Goal: Information Seeking & Learning: Find specific fact

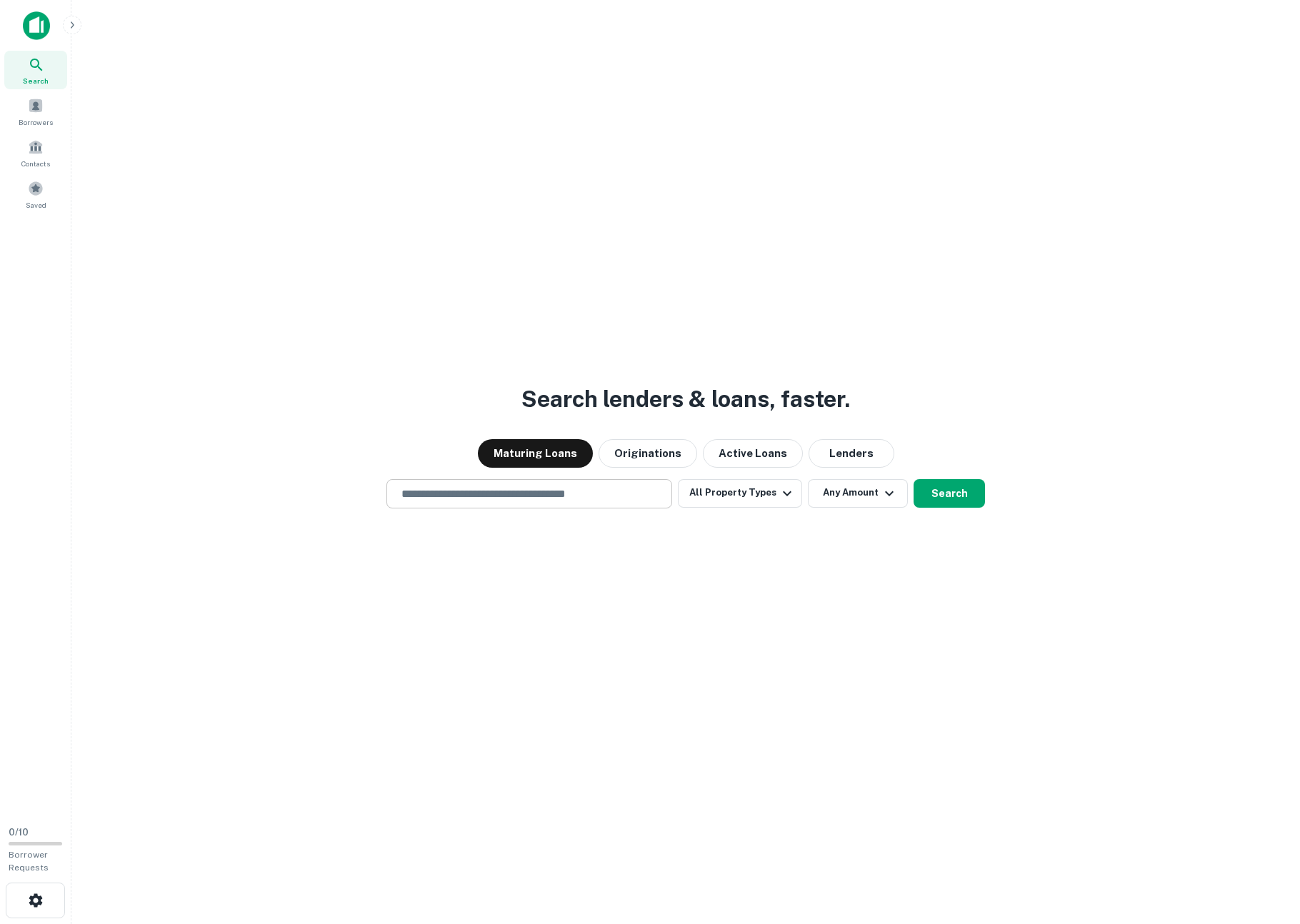
click at [452, 491] on input "text" at bounding box center [529, 493] width 273 height 16
type input "**********"
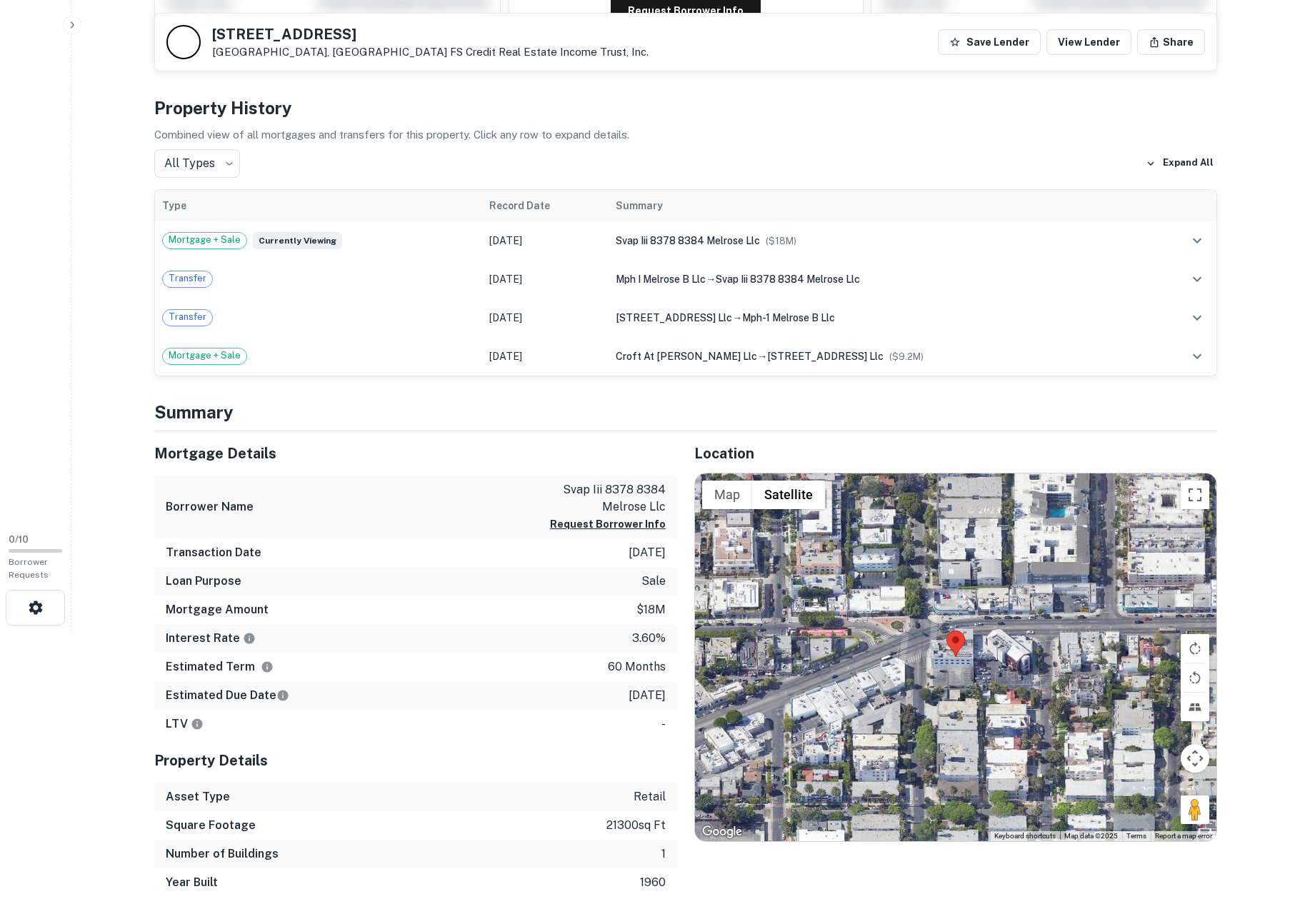
scroll to position [22, 0]
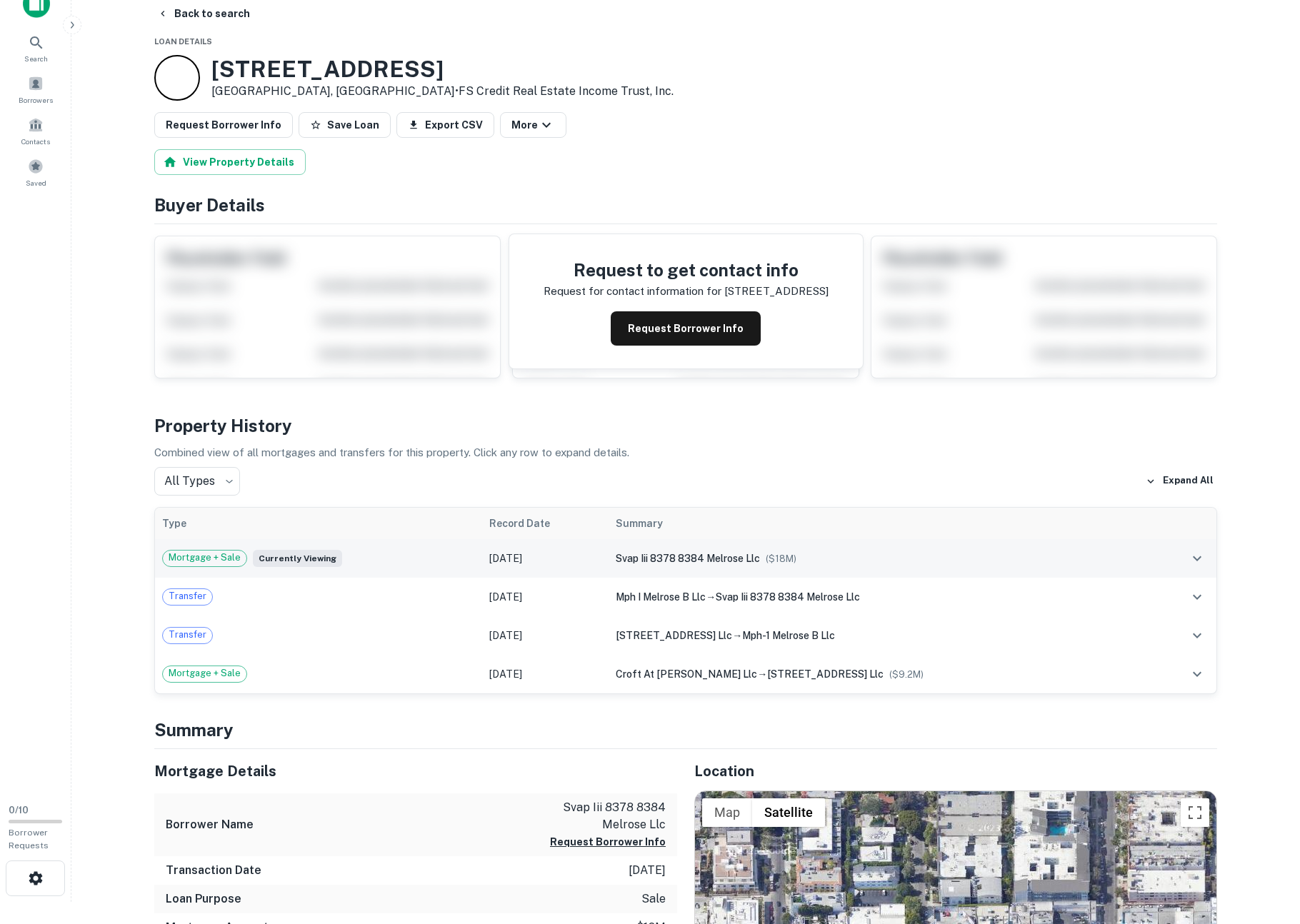
click at [242, 559] on span "Mortgage + Sale" at bounding box center [205, 558] width 84 height 15
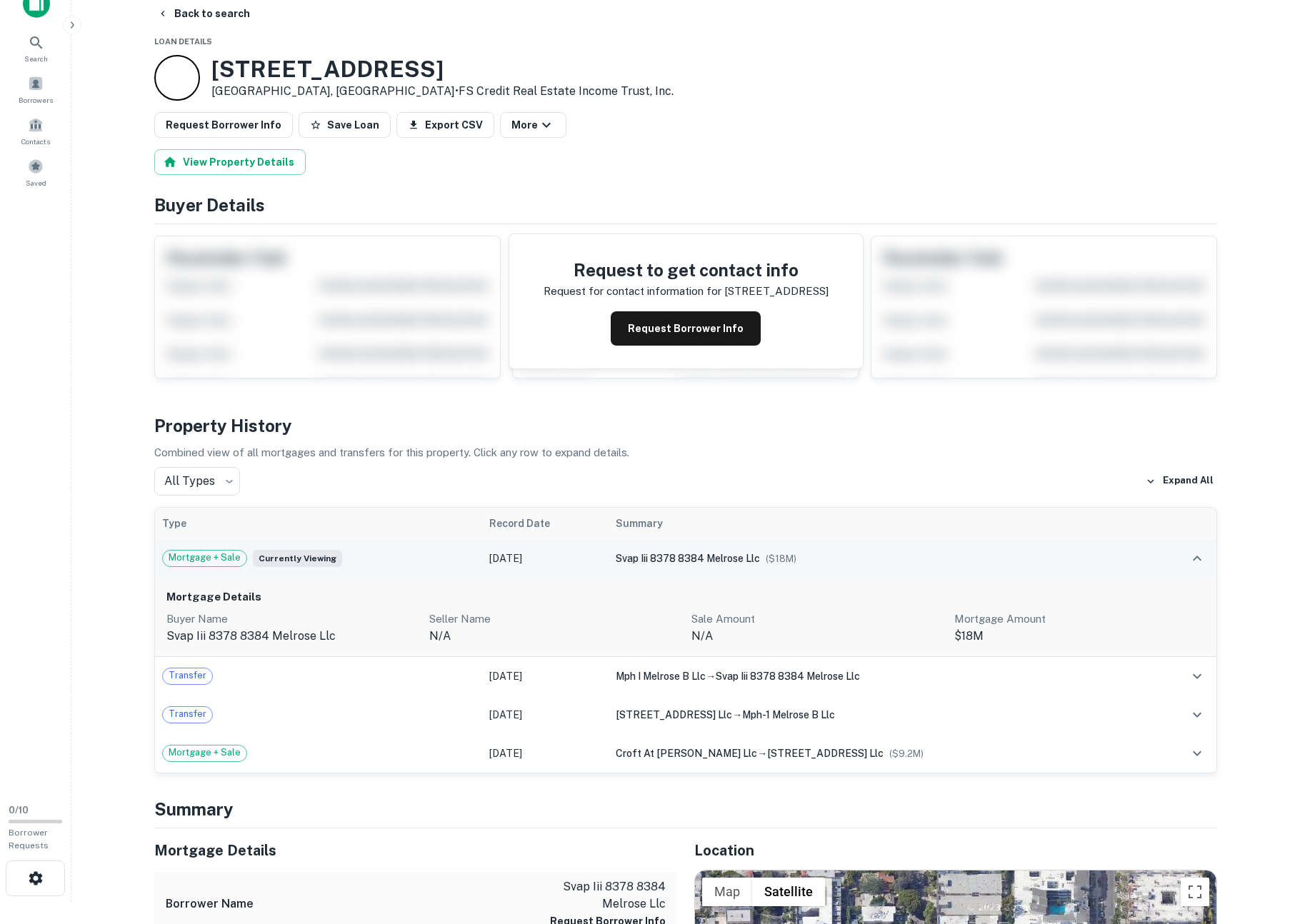
click at [217, 555] on span "Mortgage + Sale" at bounding box center [205, 558] width 84 height 15
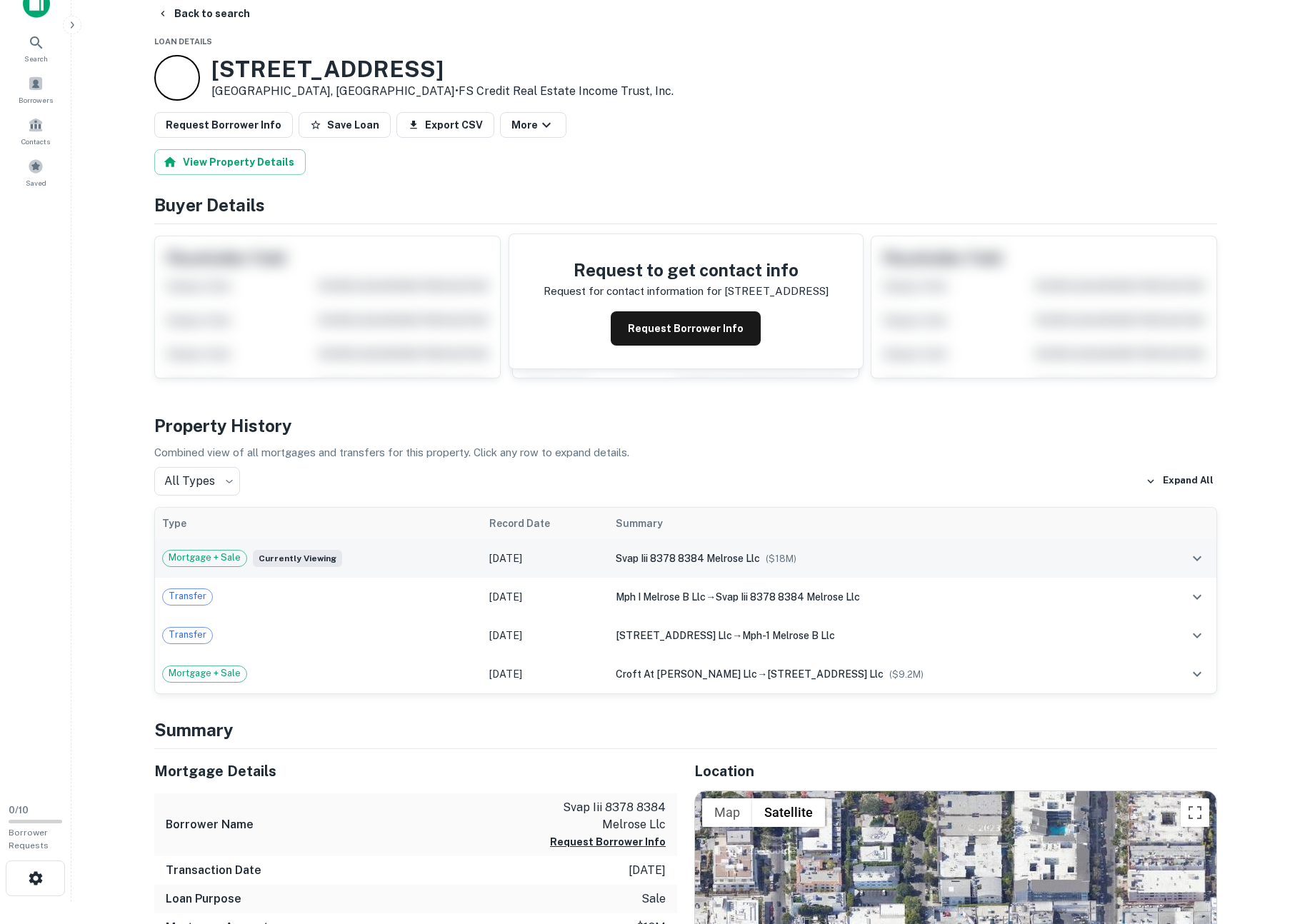
click at [217, 555] on span "Mortgage + Sale" at bounding box center [205, 558] width 84 height 15
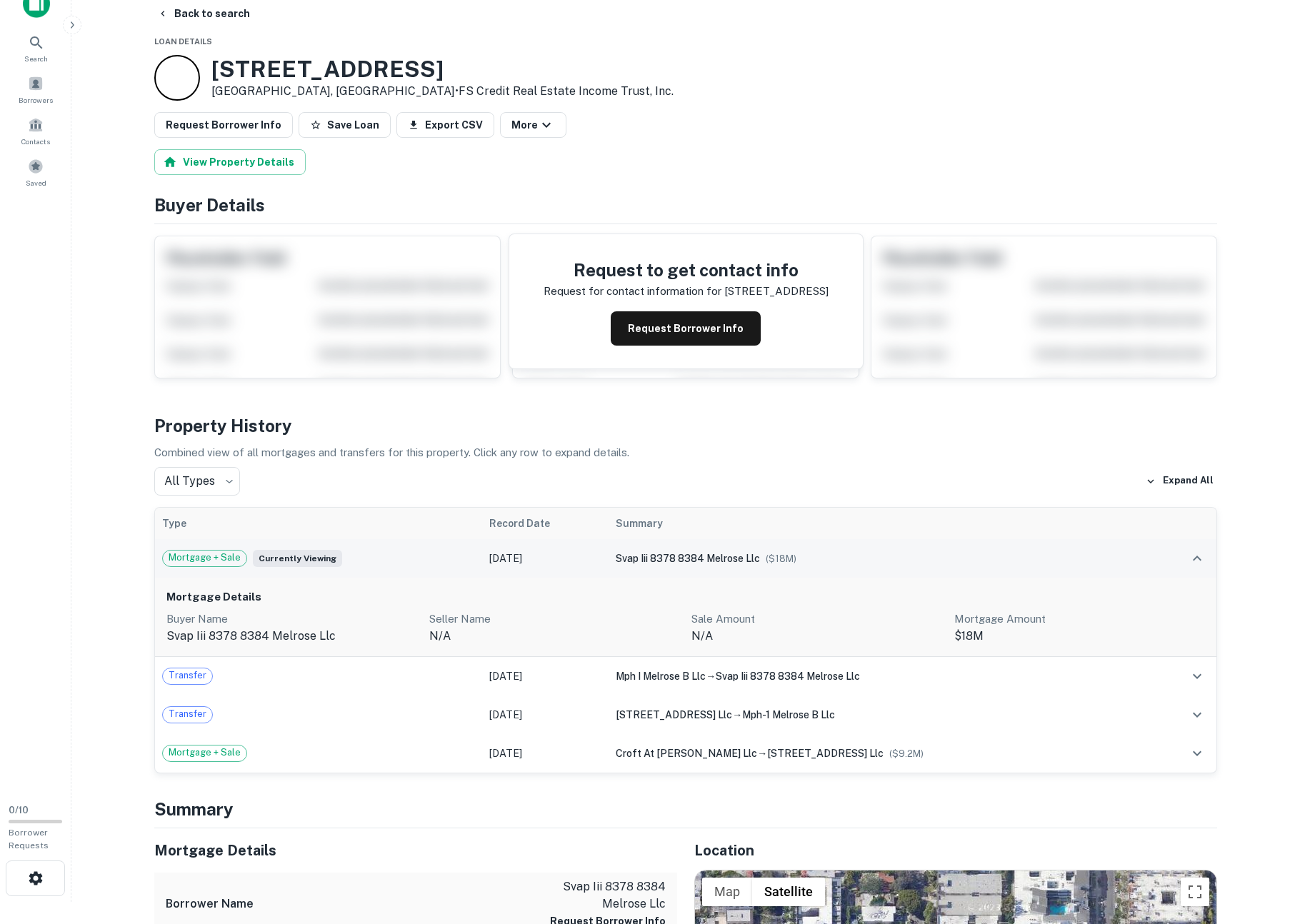
click at [475, 551] on div "Mortgage + Sale Currently viewing" at bounding box center [319, 558] width 313 height 17
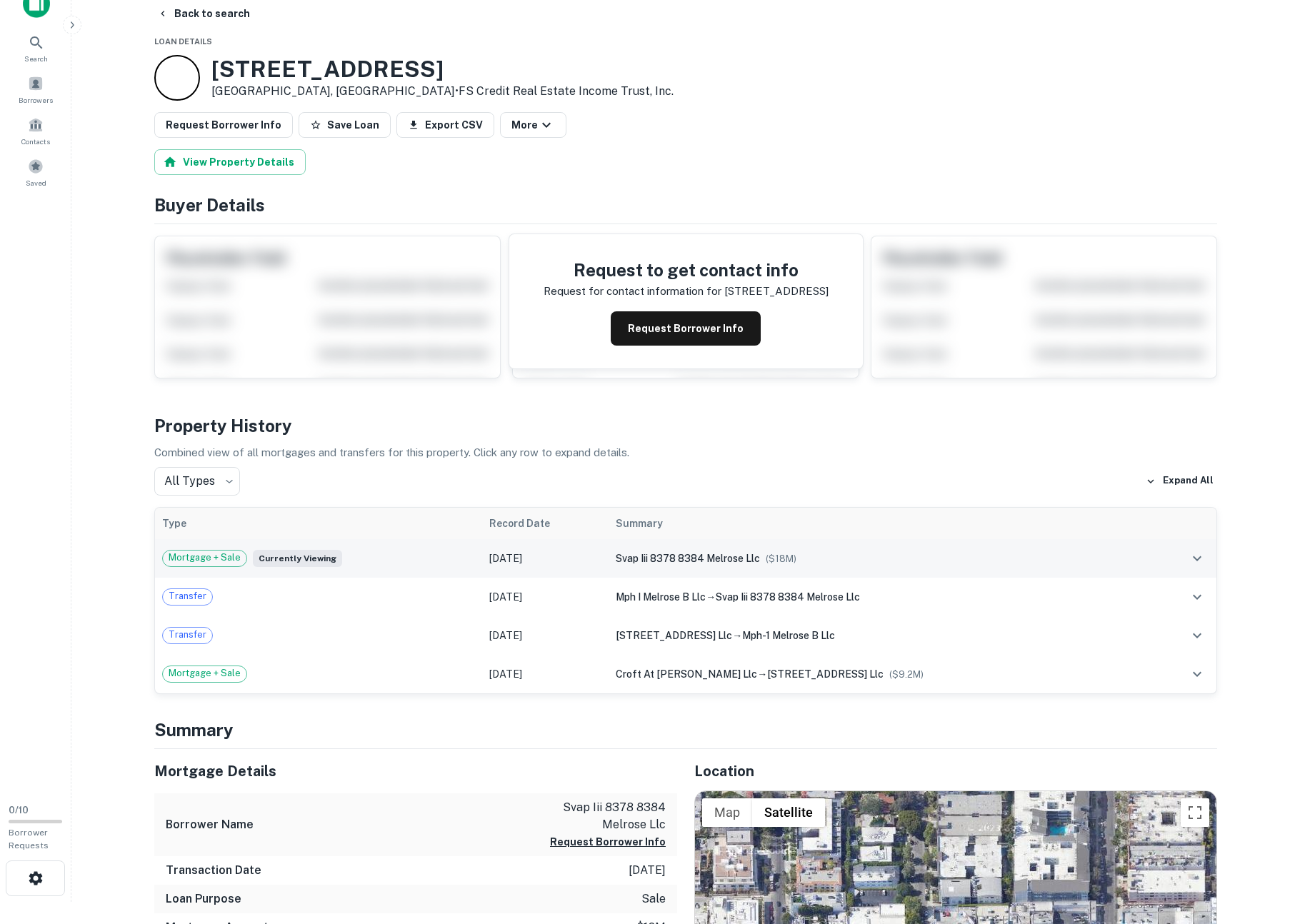
click at [475, 551] on div "Mortgage + Sale Currently viewing" at bounding box center [319, 558] width 313 height 17
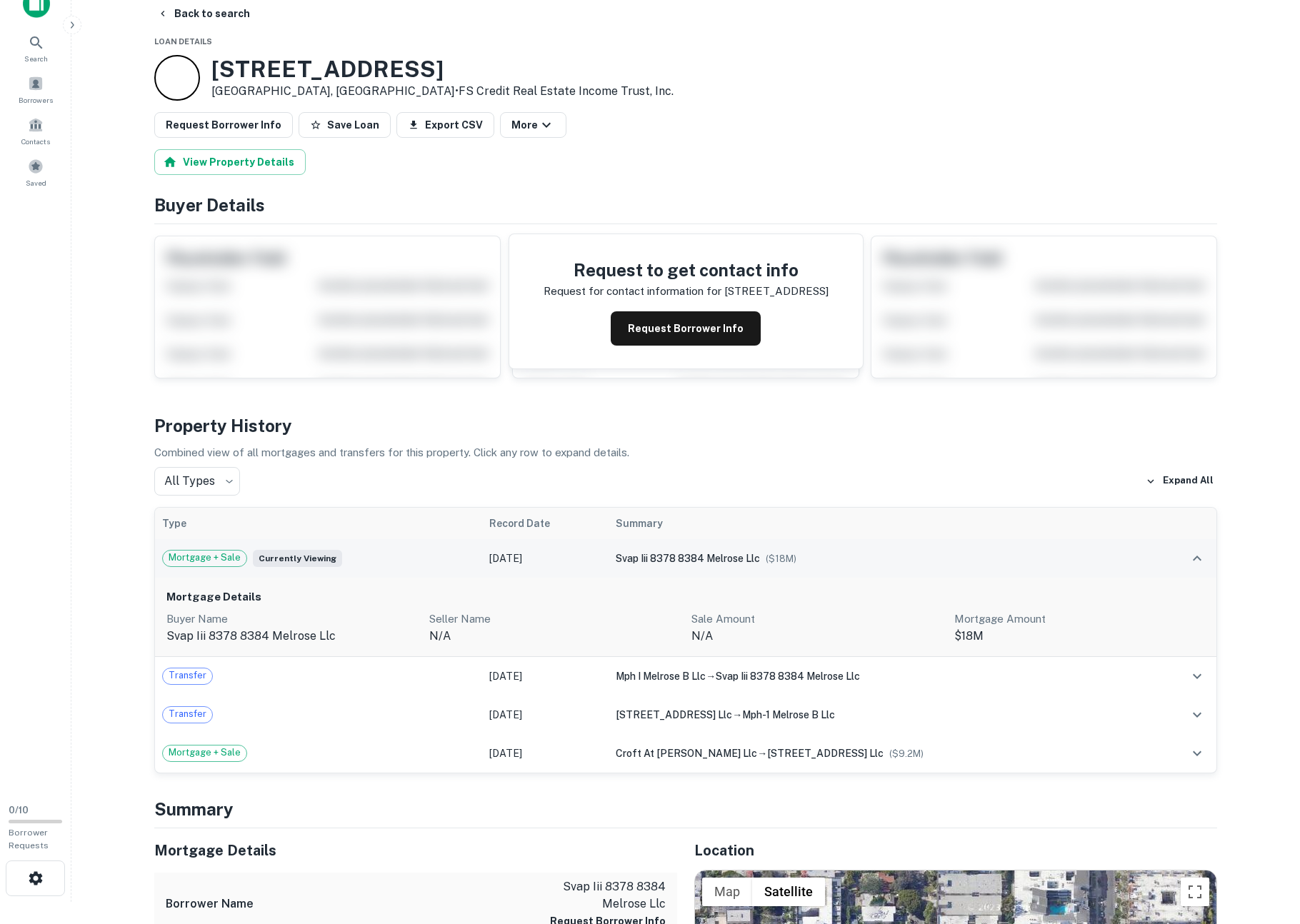
click at [676, 551] on div "svap iii 8378 8384 melrose llc ($ 18M )" at bounding box center [879, 558] width 529 height 15
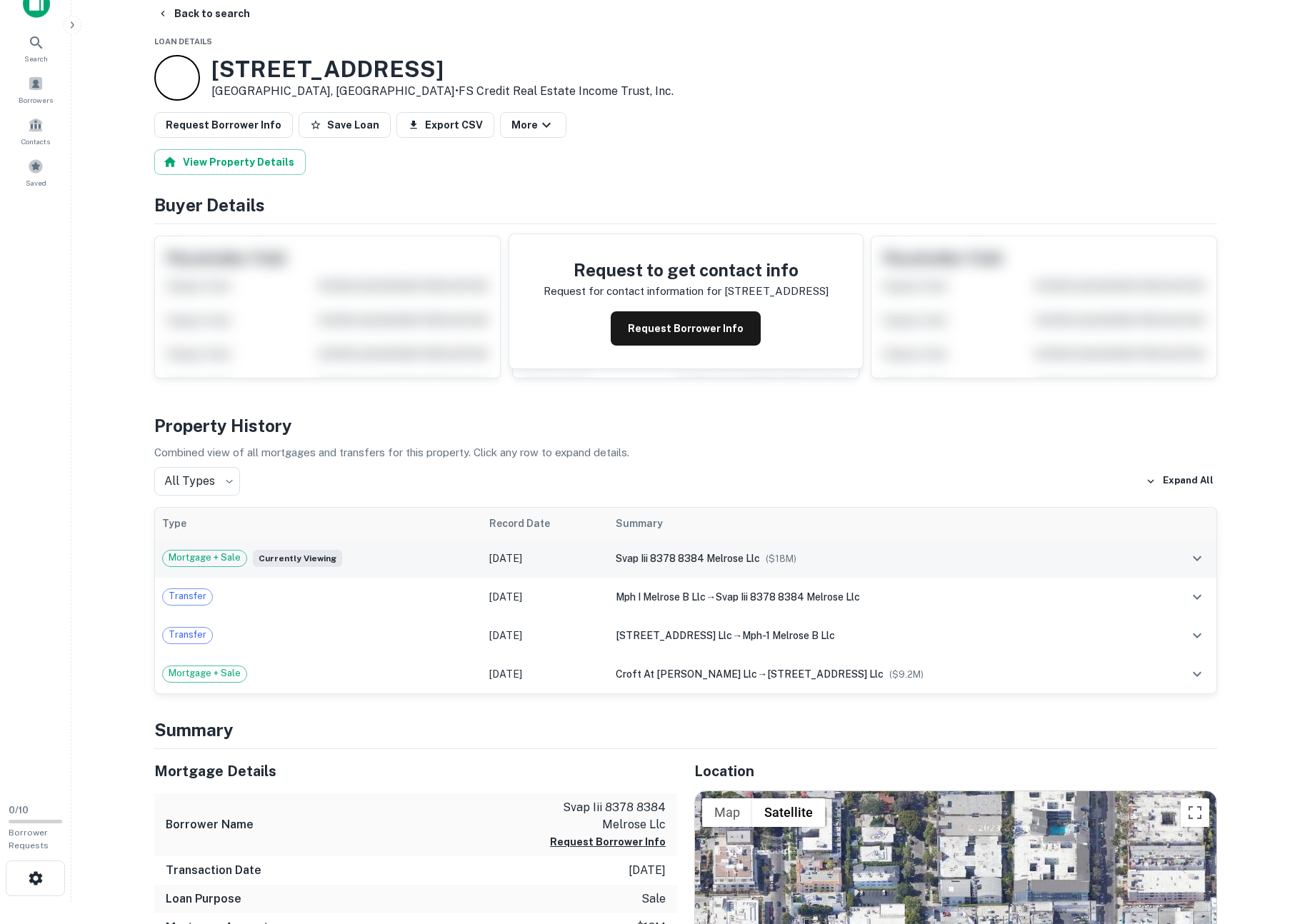
click at [676, 551] on div "svap iii 8378 8384 melrose llc ($ 18M )" at bounding box center [879, 558] width 529 height 15
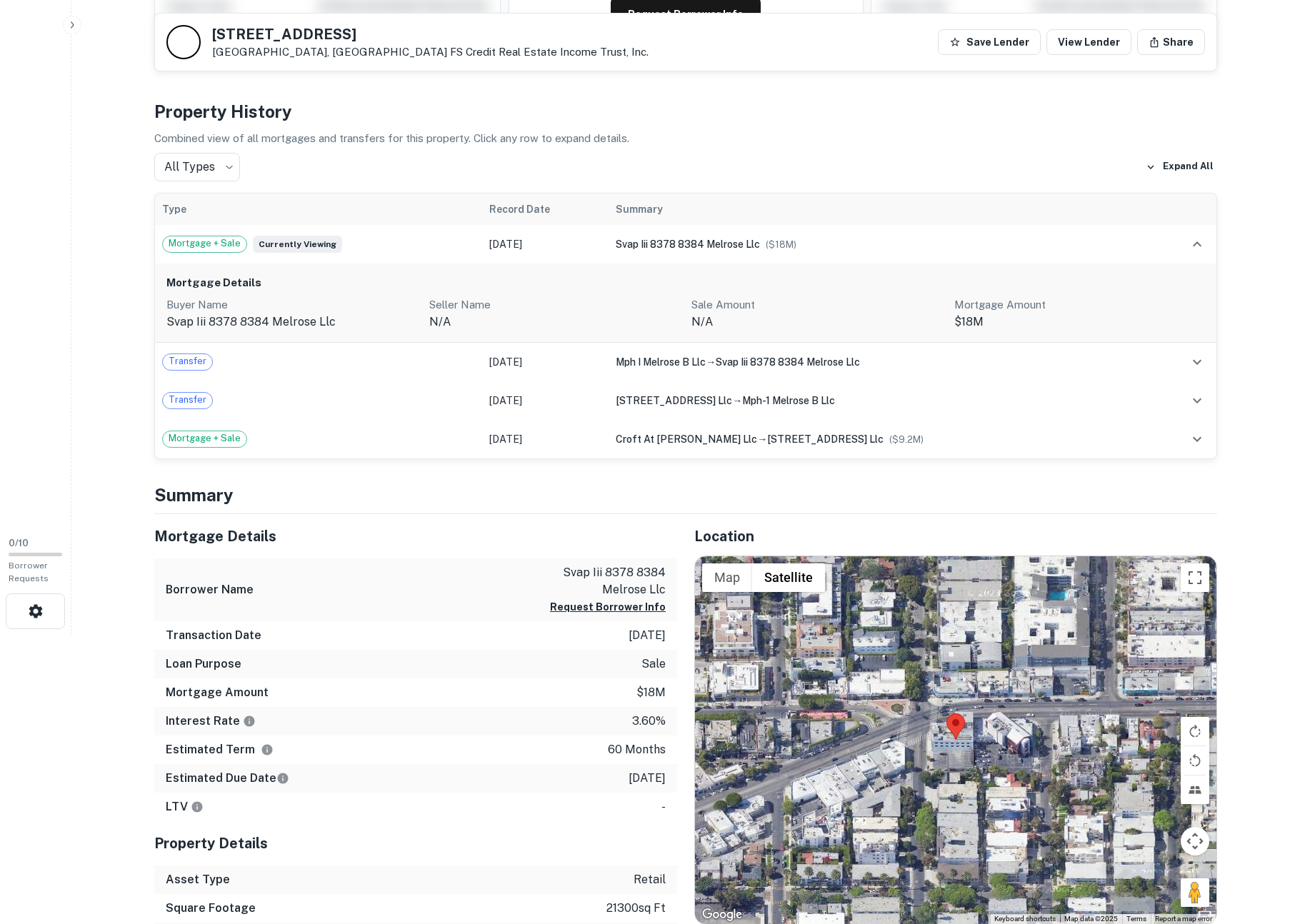
scroll to position [115, 0]
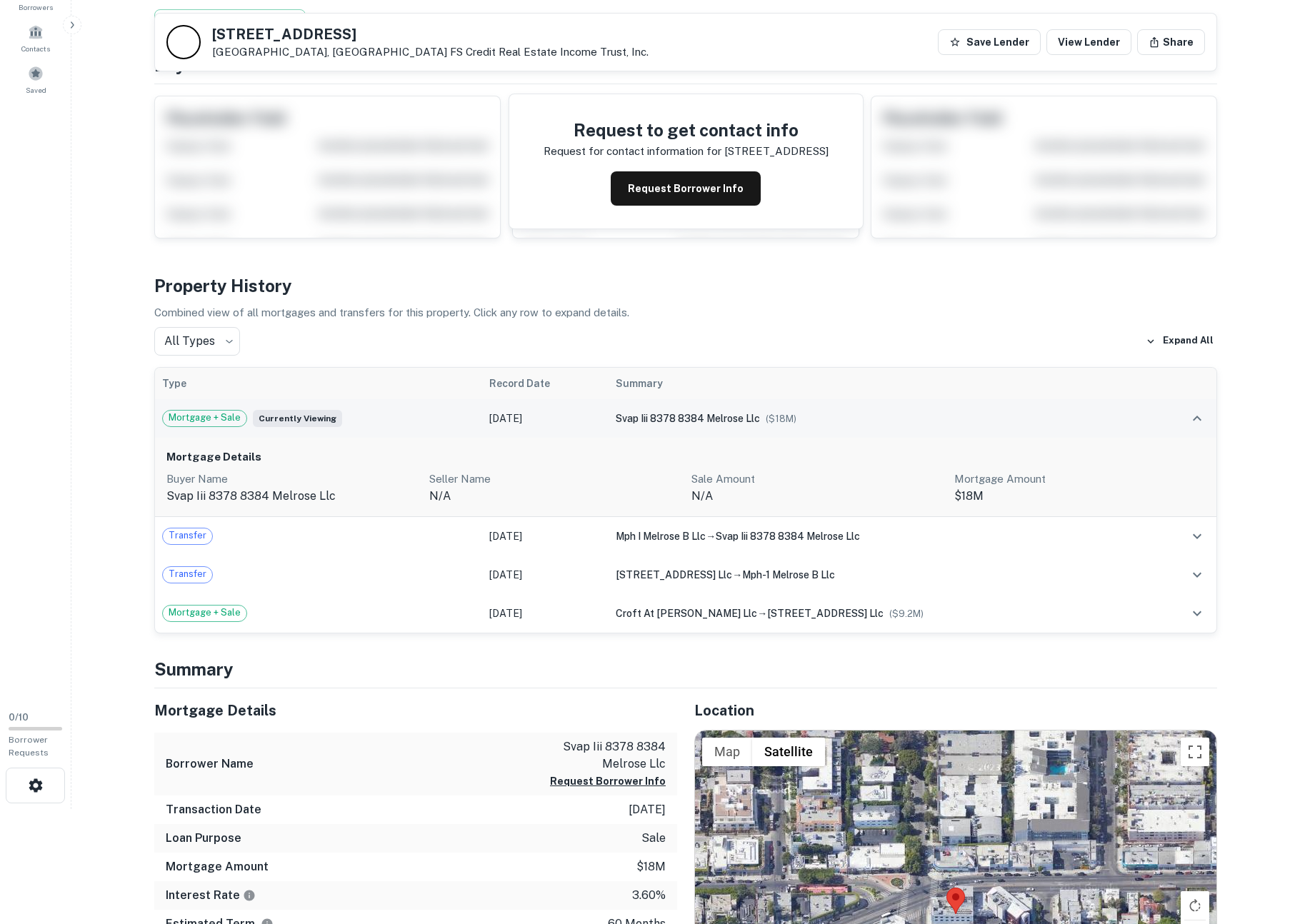
click at [210, 414] on span "Mortgage + Sale" at bounding box center [205, 418] width 84 height 15
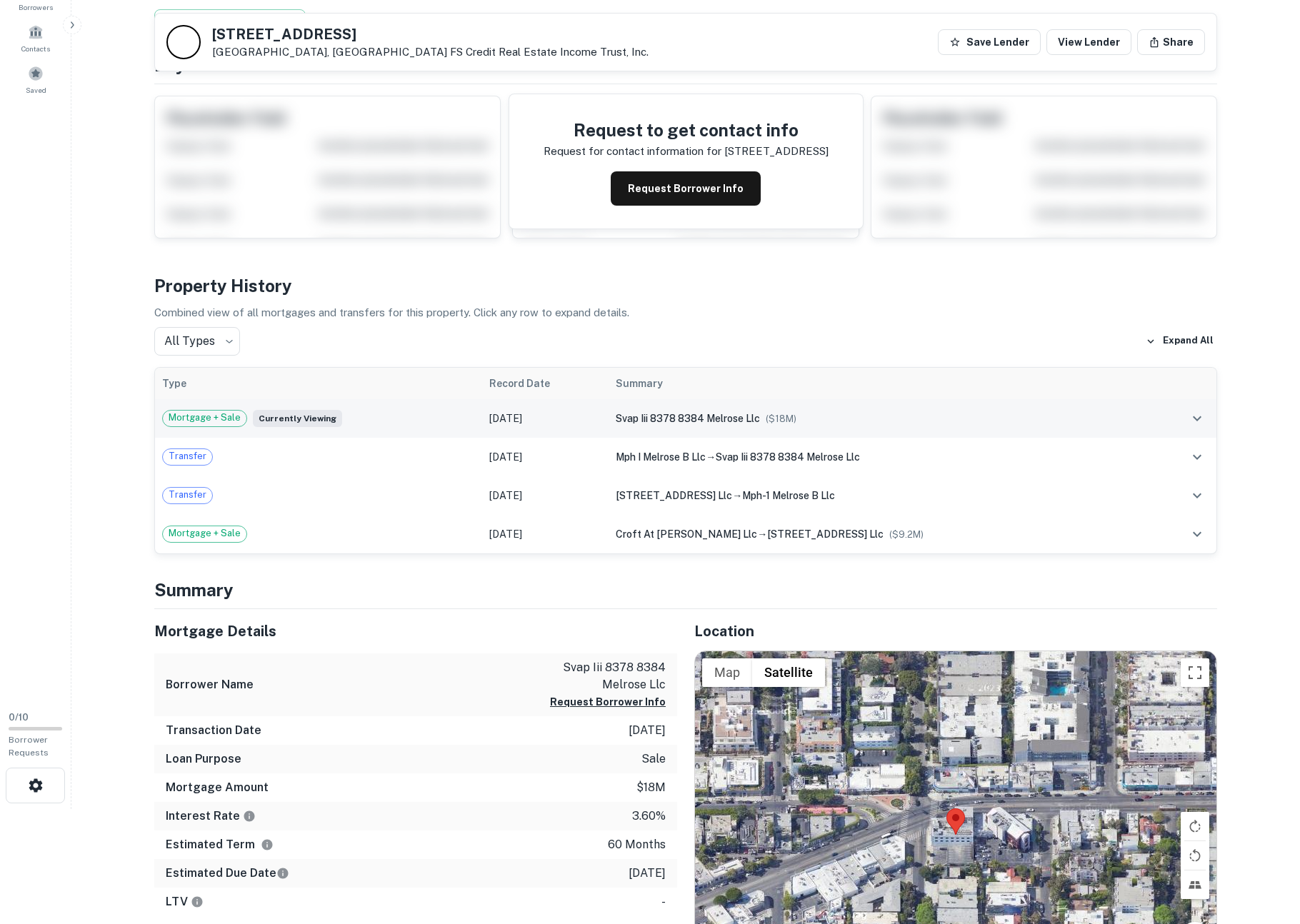
click at [273, 416] on span "Currently viewing" at bounding box center [298, 418] width 89 height 17
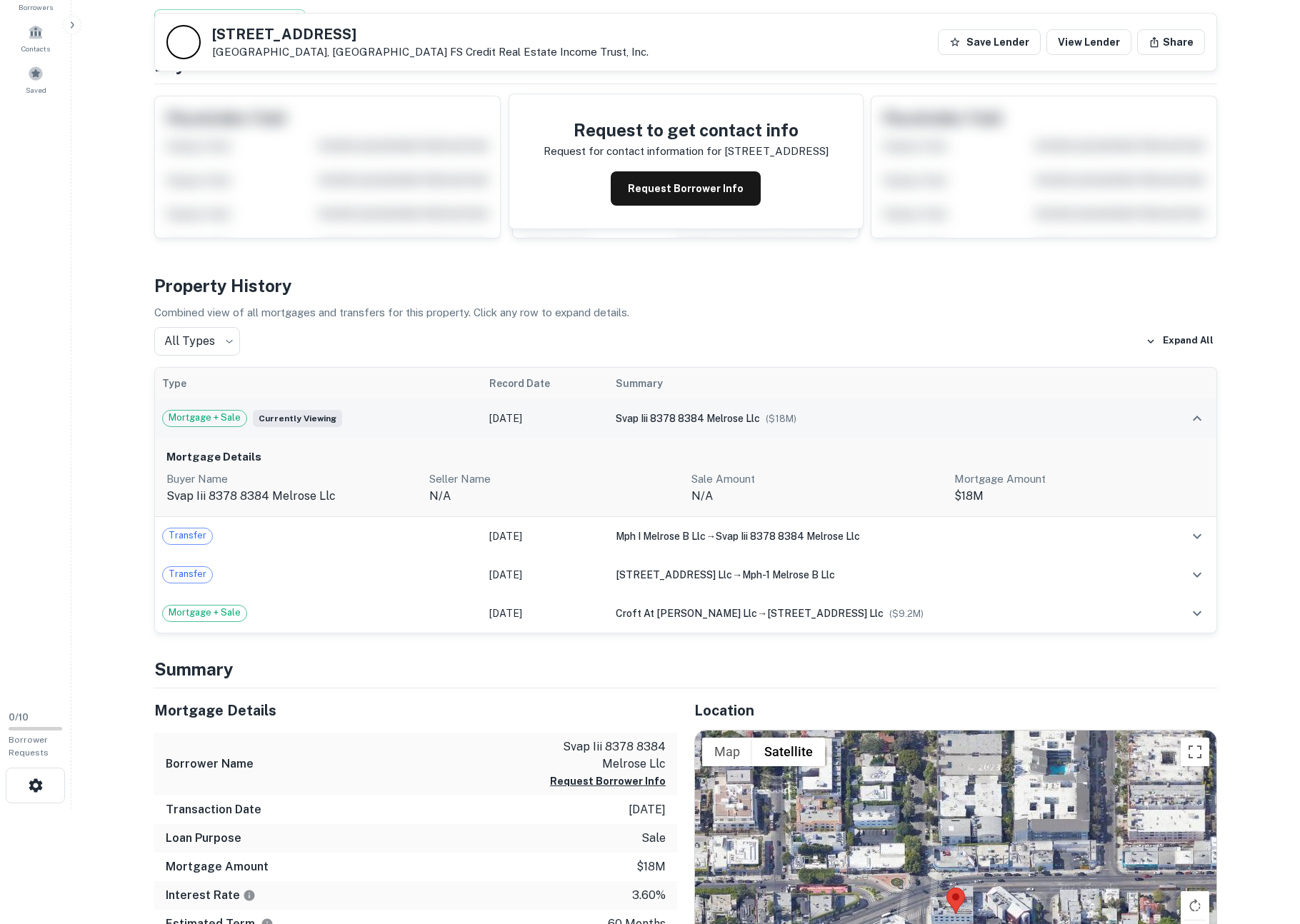
click at [604, 411] on td "[DATE]" at bounding box center [545, 419] width 127 height 38
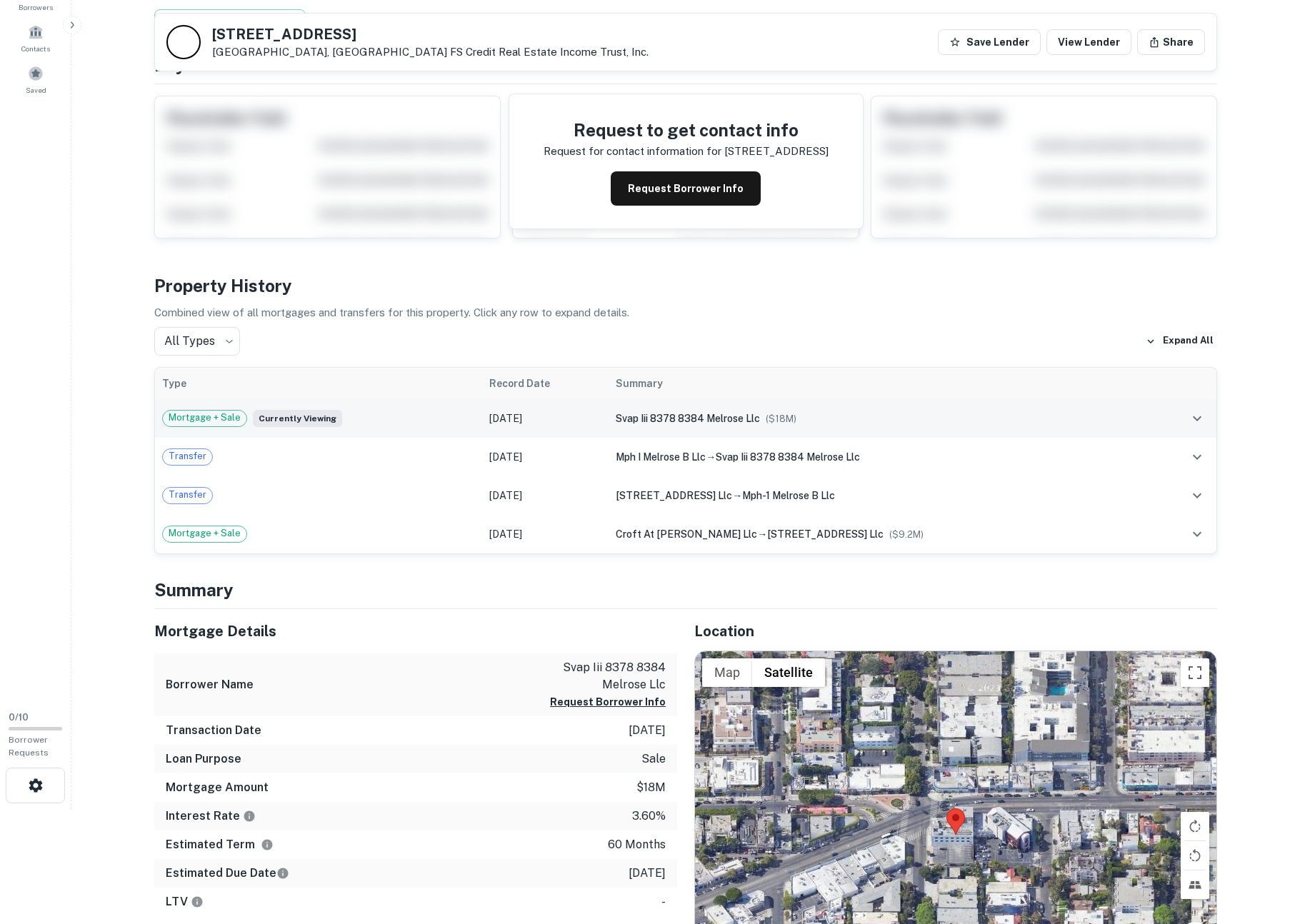
click at [667, 422] on span "svap iii 8378 8384 melrose llc" at bounding box center [687, 418] width 144 height 12
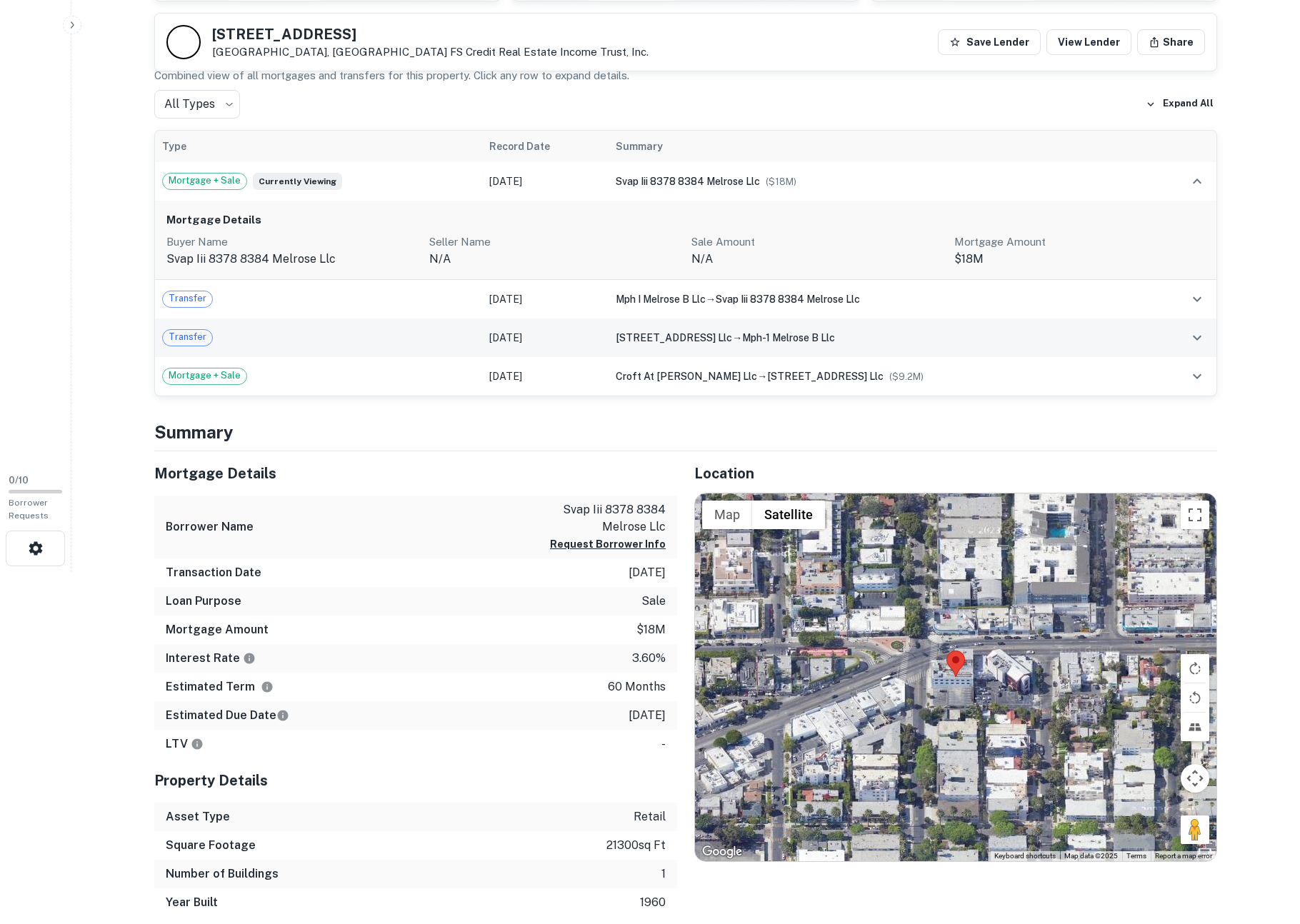
scroll to position [392, 0]
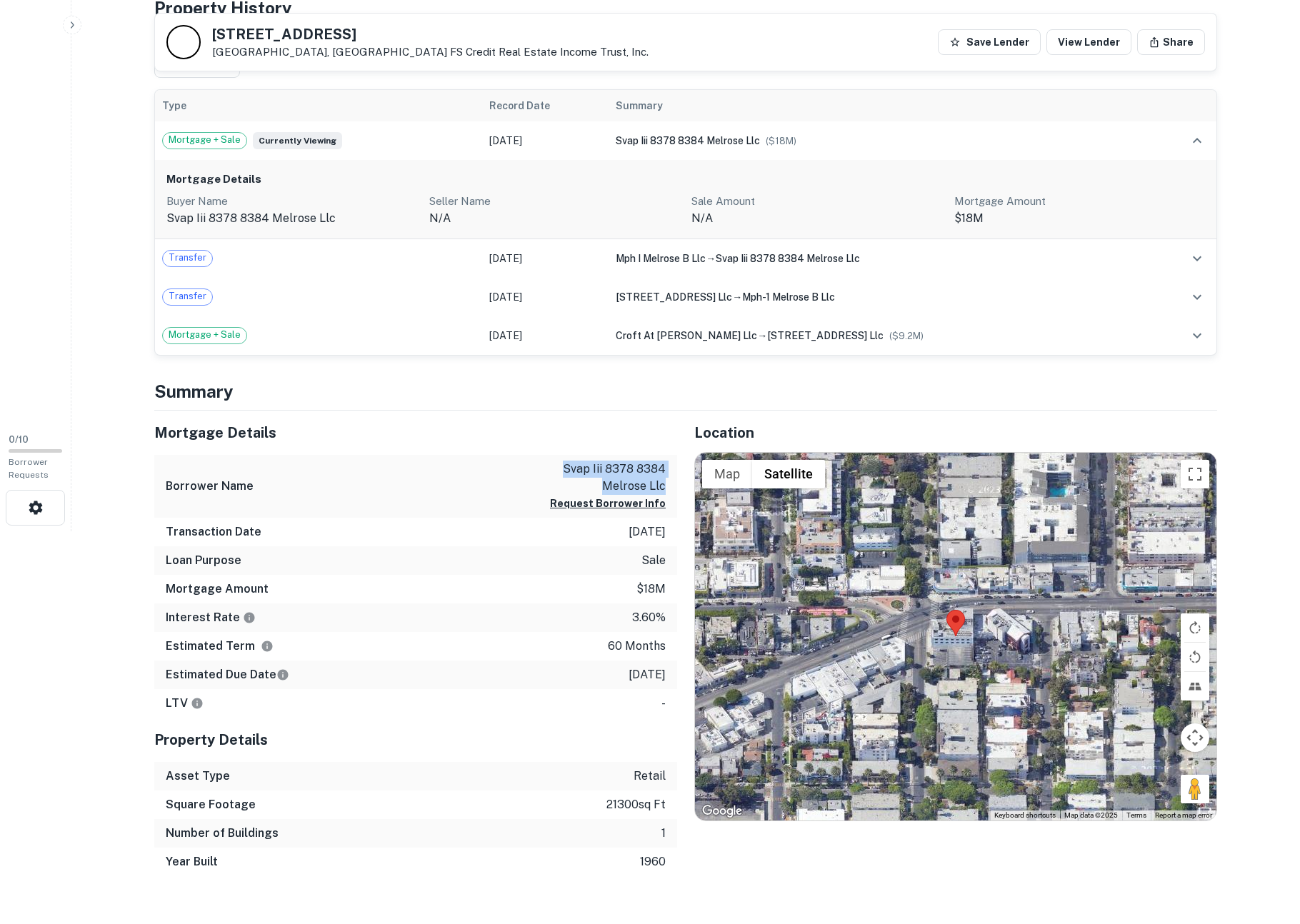
drag, startPoint x: 560, startPoint y: 464, endPoint x: 669, endPoint y: 492, distance: 112.5
click at [669, 492] on div "Borrower Name svap iii 8378 8384 melrose llc Request Borrower Info" at bounding box center [415, 487] width 523 height 64
copy p "svap iii 8378 8384 melrose llc"
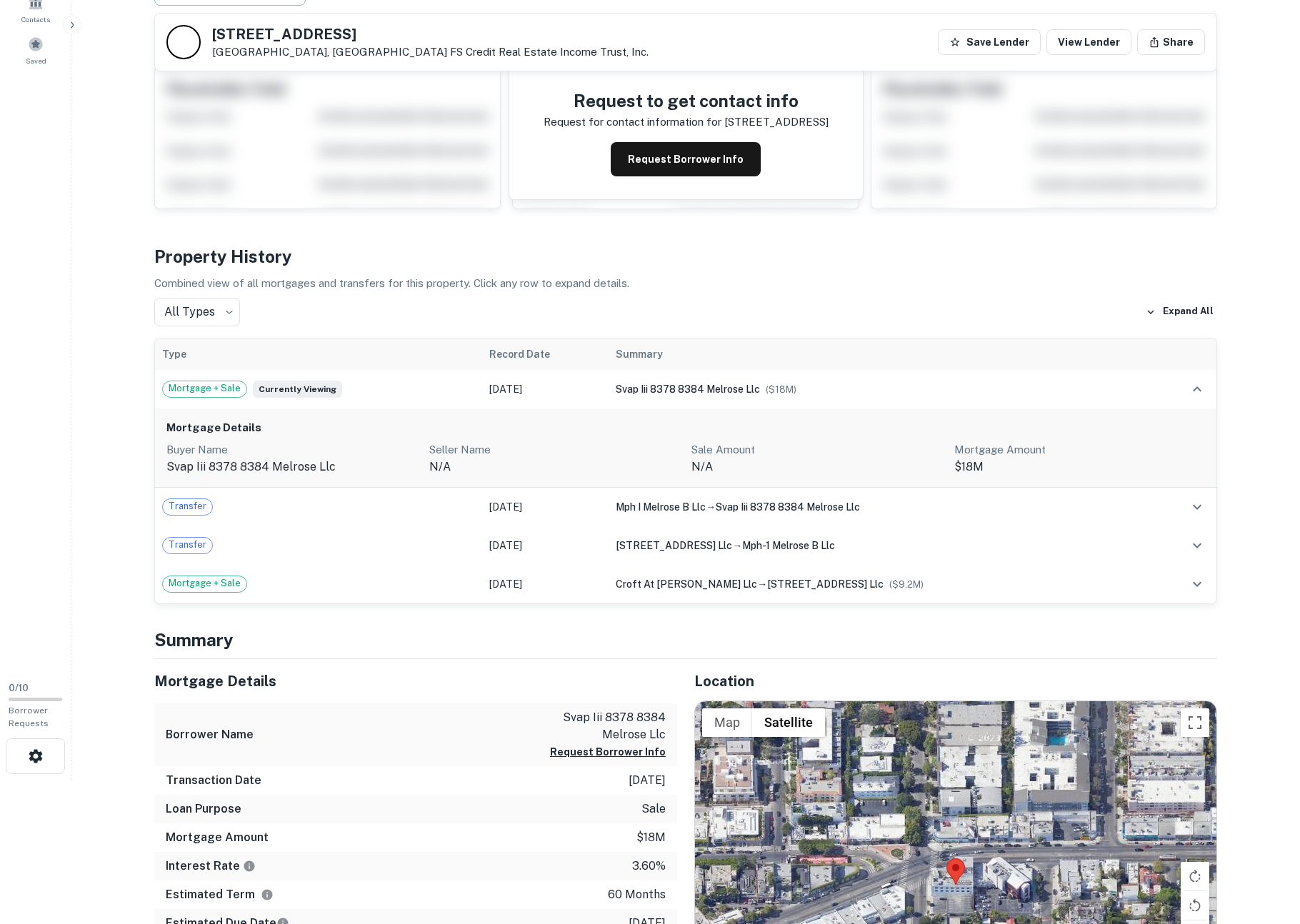
scroll to position [143, 0]
